Goal: Task Accomplishment & Management: Manage account settings

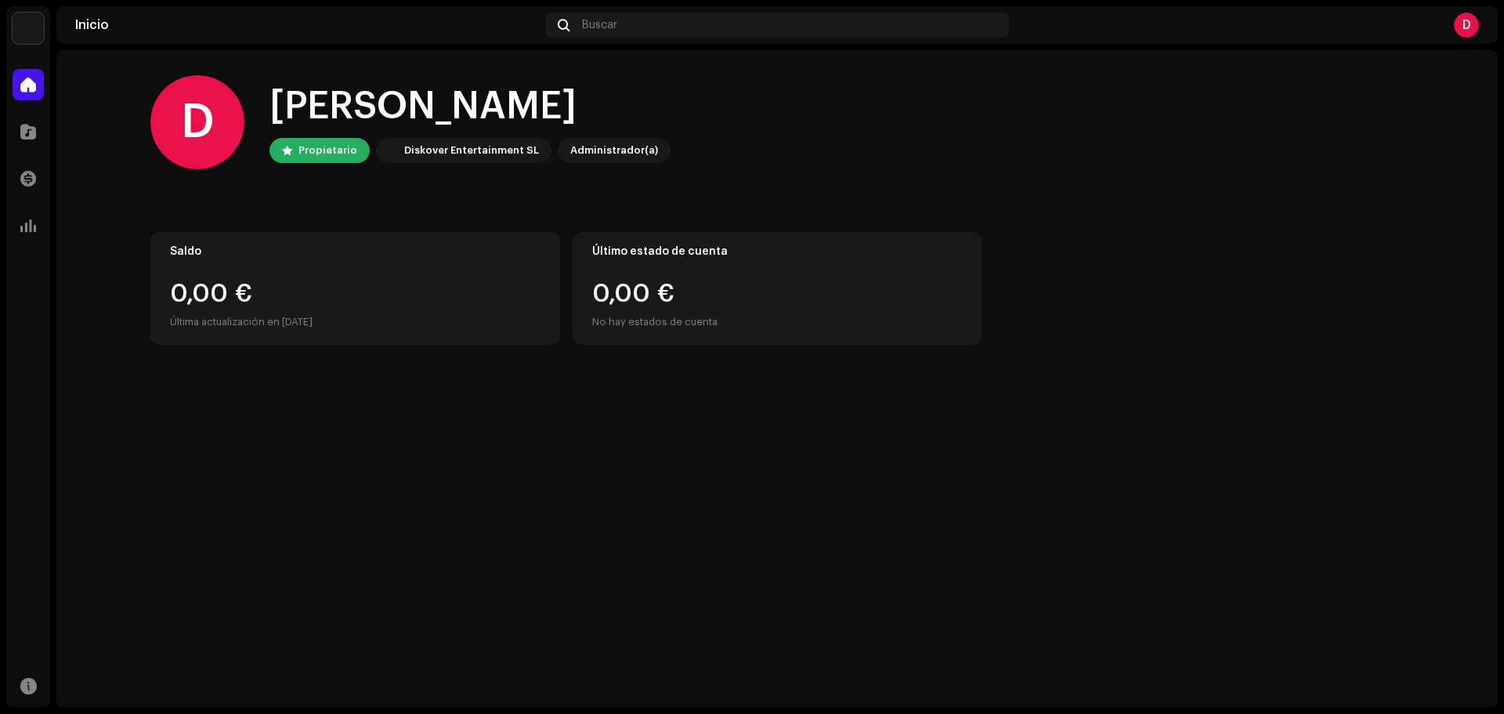
click at [1470, 20] on div "D" at bounding box center [1466, 25] width 25 height 25
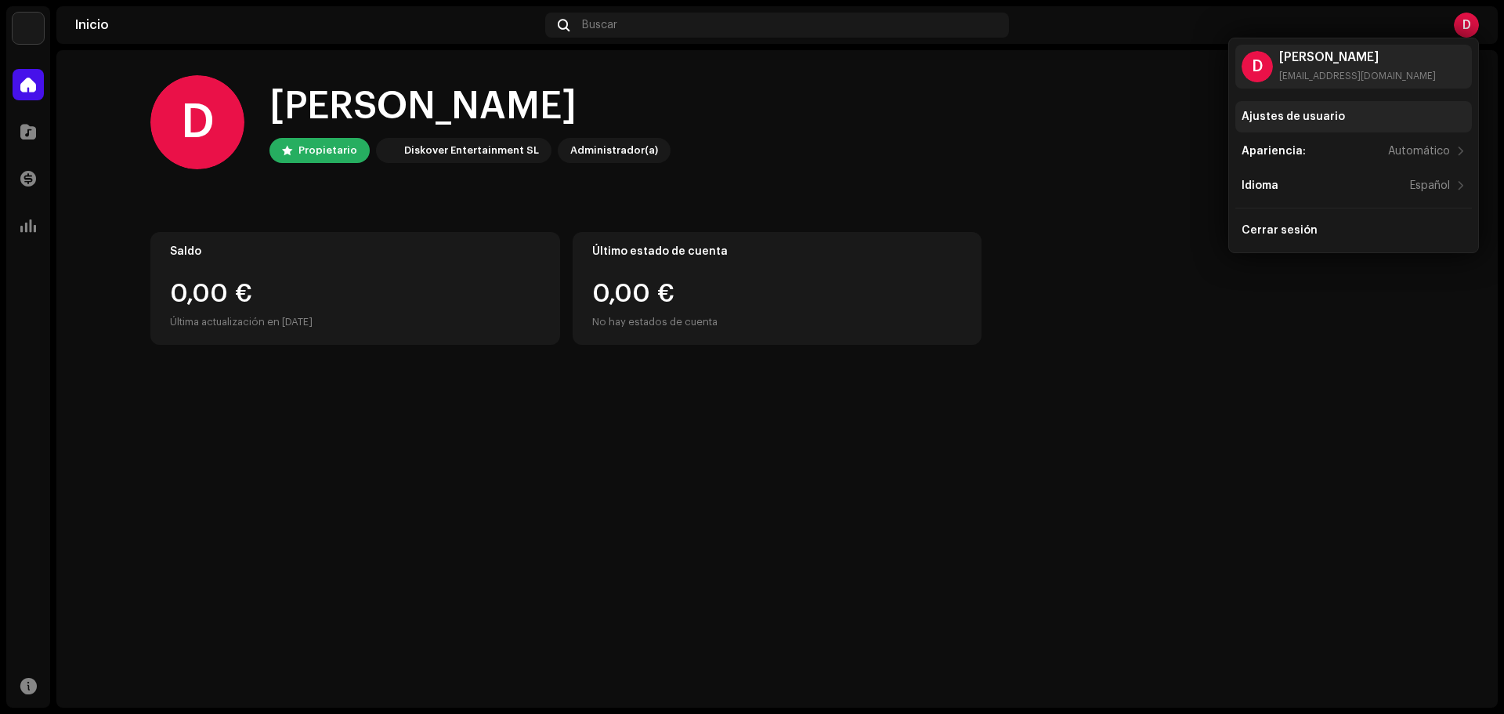
click at [1336, 108] on div "Ajustes de usuario" at bounding box center [1354, 116] width 237 height 31
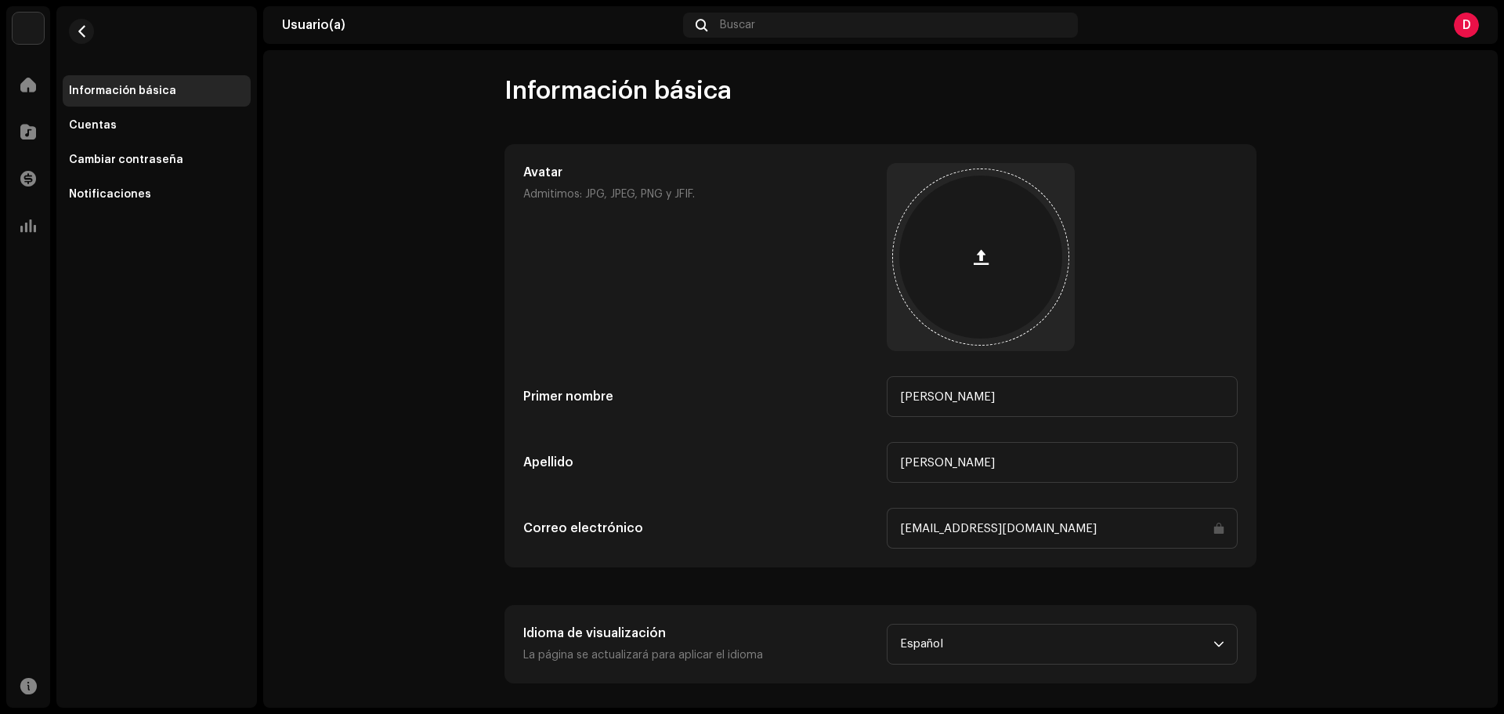
click at [964, 236] on div at bounding box center [980, 256] width 163 height 163
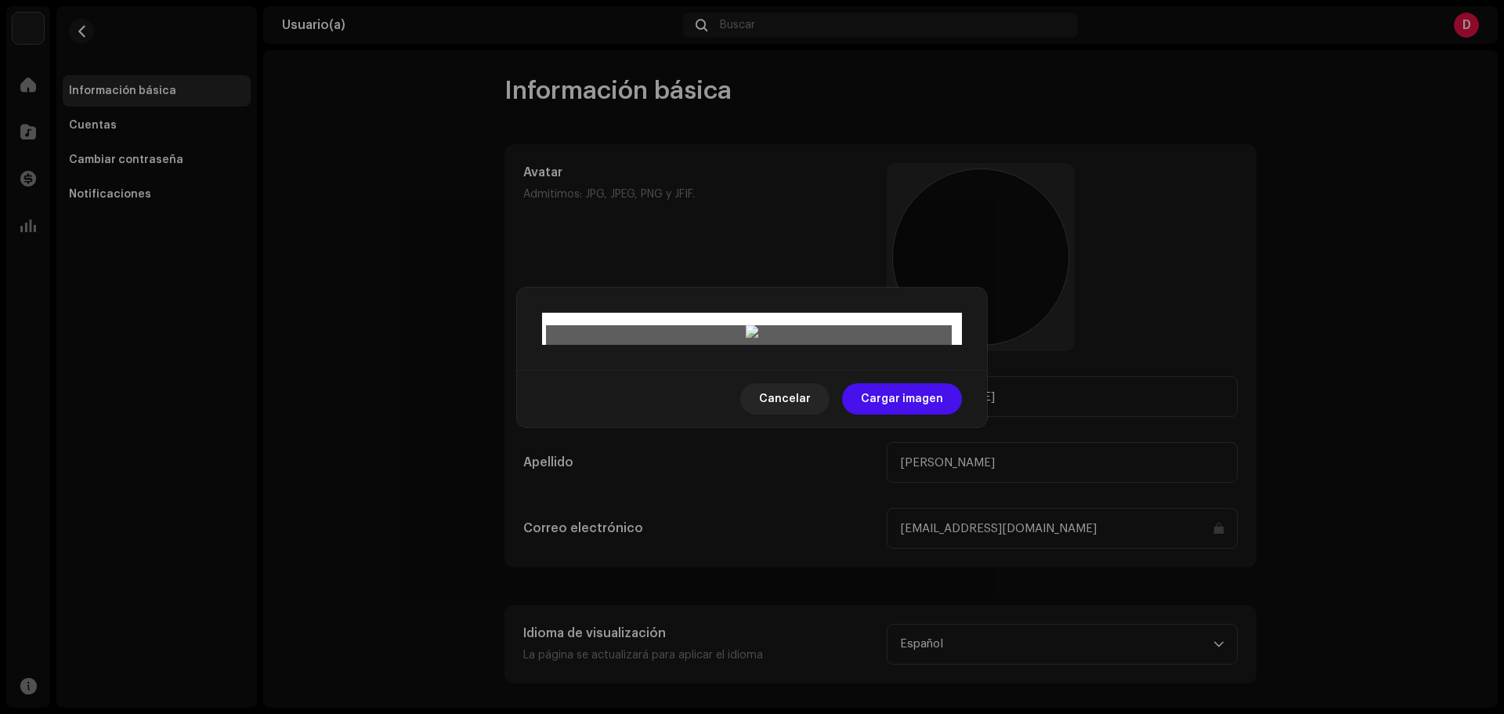
drag, startPoint x: 795, startPoint y: 346, endPoint x: 790, endPoint y: 364, distance: 18.8
click at [790, 501] on div at bounding box center [752, 704] width 406 height 406
click at [940, 414] on span "Cargar imagen" at bounding box center [902, 398] width 82 height 31
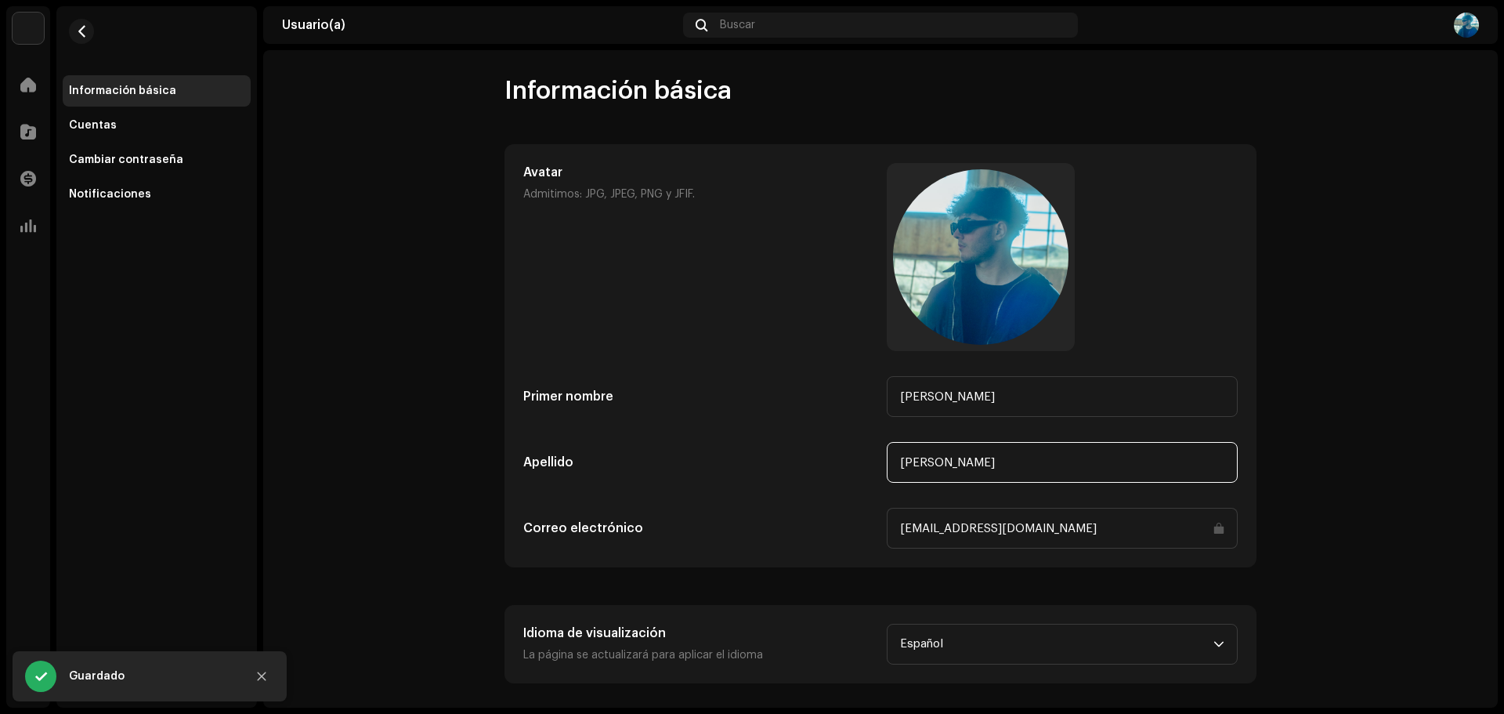
drag, startPoint x: 1044, startPoint y: 456, endPoint x: 762, endPoint y: 467, distance: 281.5
click at [762, 467] on div "[PERSON_NAME]" at bounding box center [880, 462] width 715 height 41
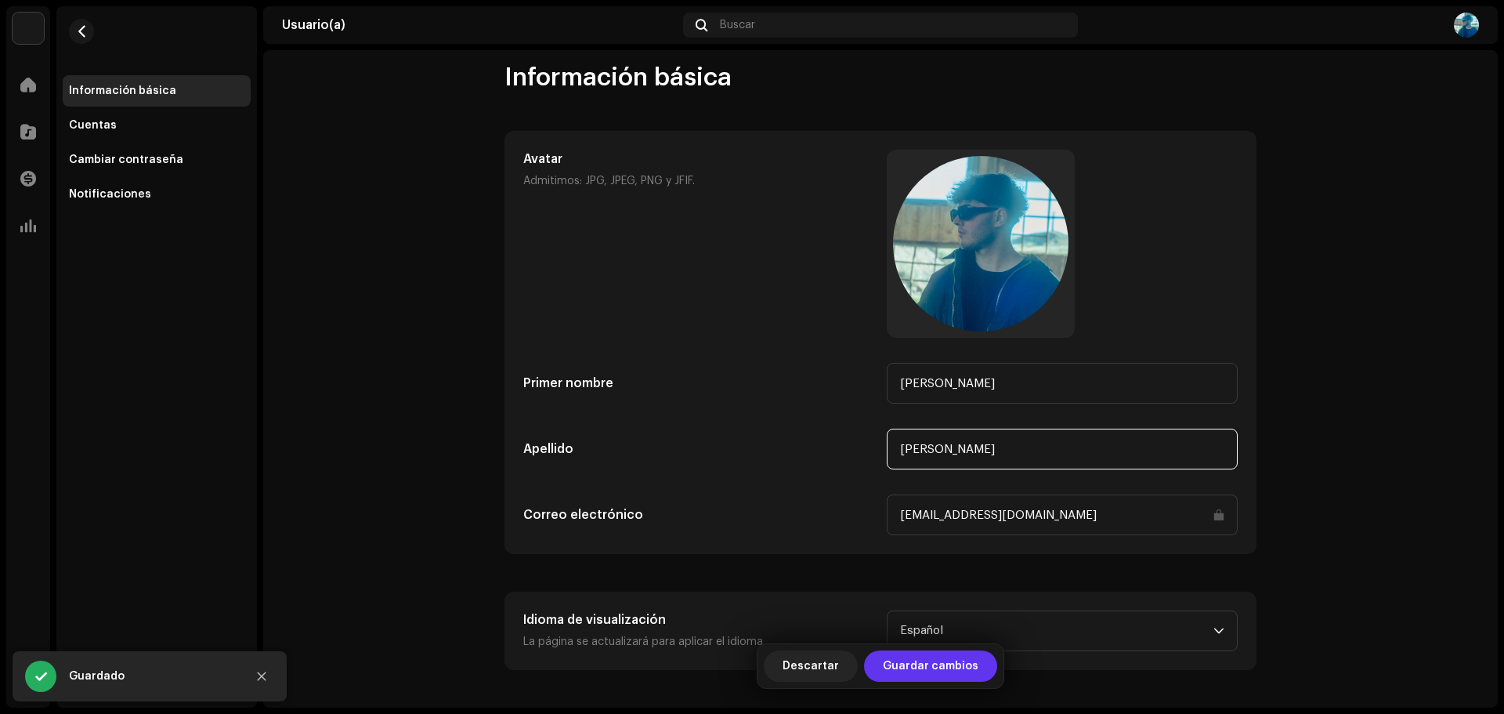
type input "[PERSON_NAME]"
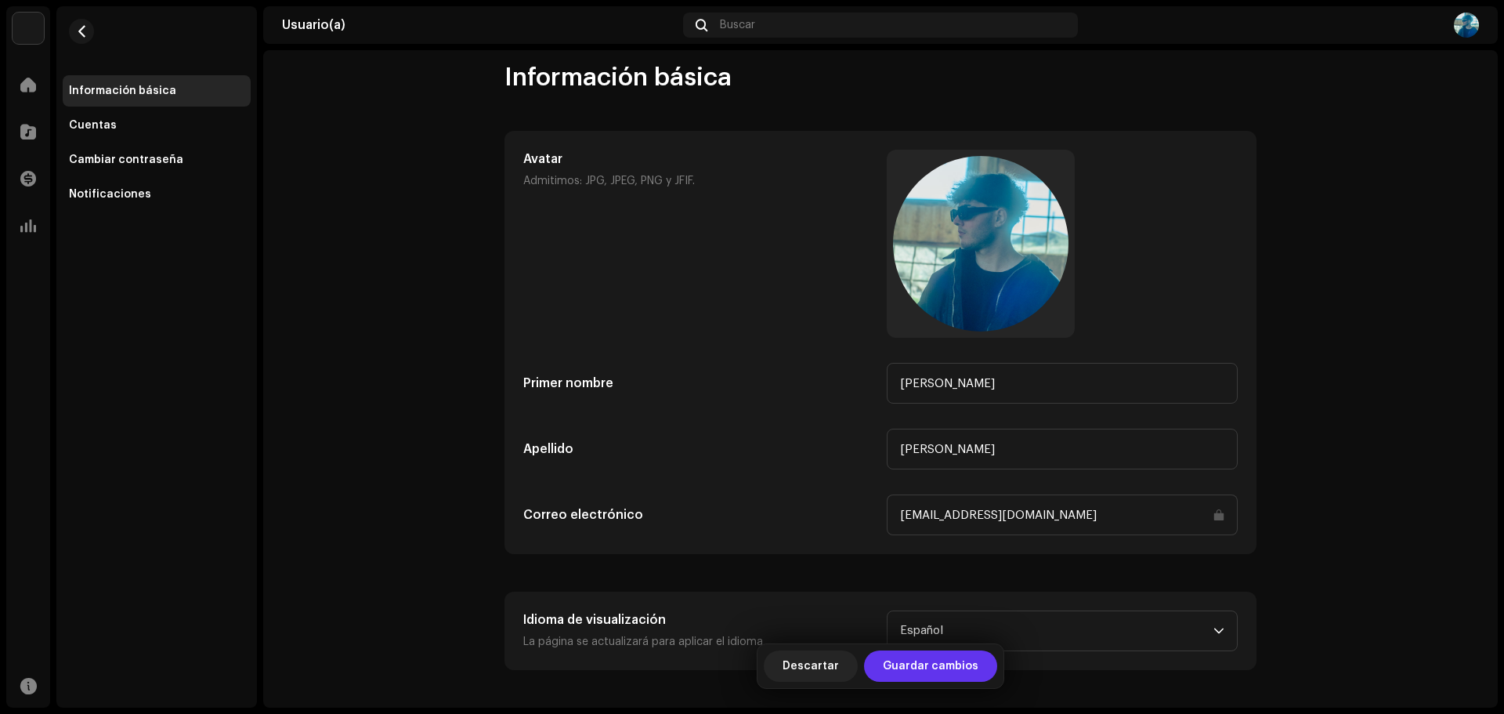
click at [916, 664] on span "Guardar cambios" at bounding box center [931, 665] width 96 height 31
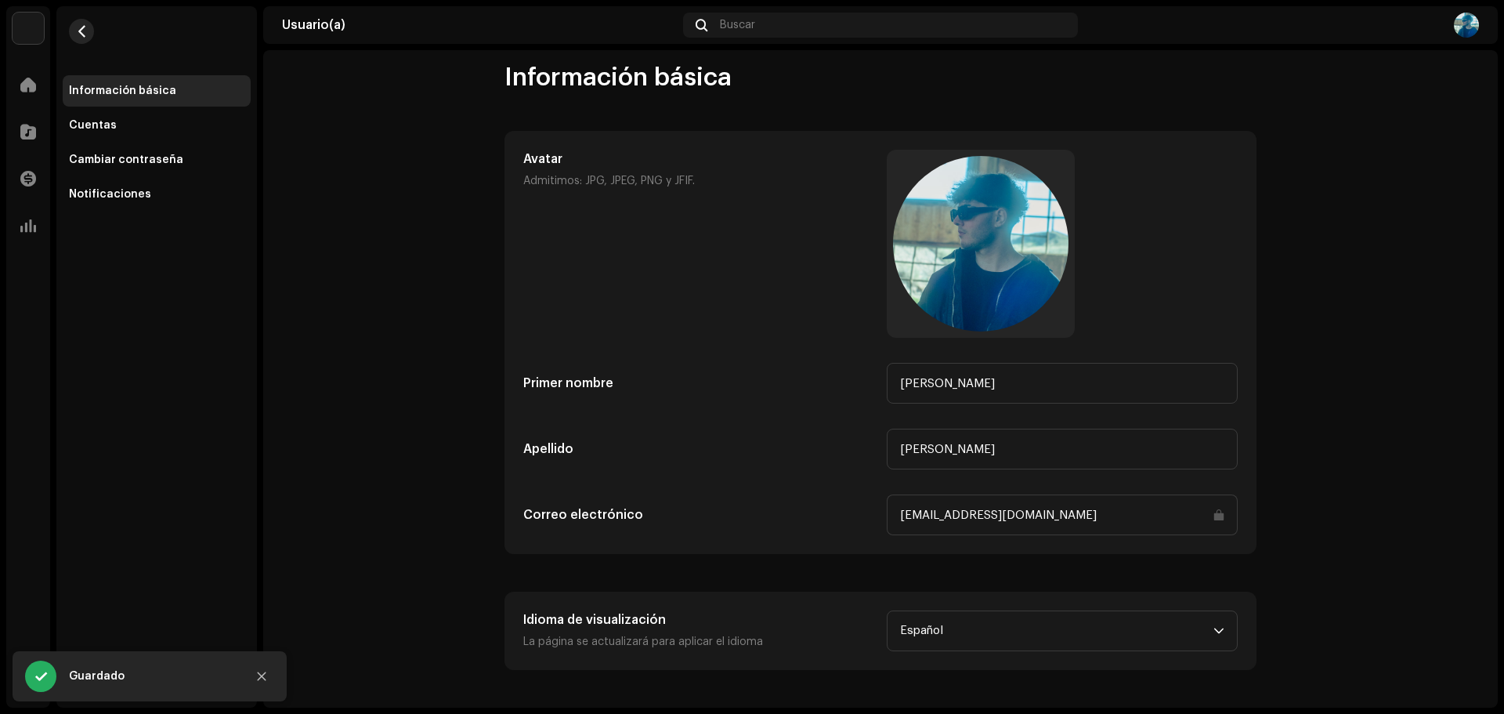
click at [93, 29] on button "button" at bounding box center [81, 31] width 25 height 25
